Goal: Transaction & Acquisition: Purchase product/service

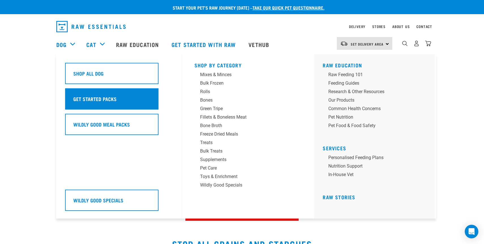
click at [107, 98] on h5 "Get Started Packs" at bounding box center [94, 98] width 43 height 7
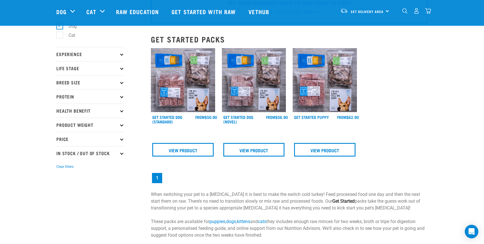
scroll to position [37, 0]
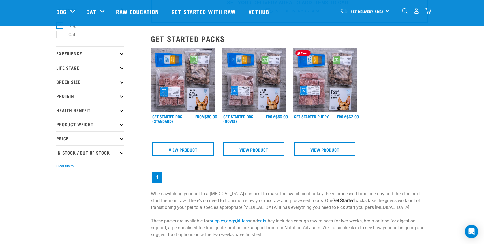
click at [342, 99] on img at bounding box center [325, 80] width 64 height 64
